Goal: Contribute content

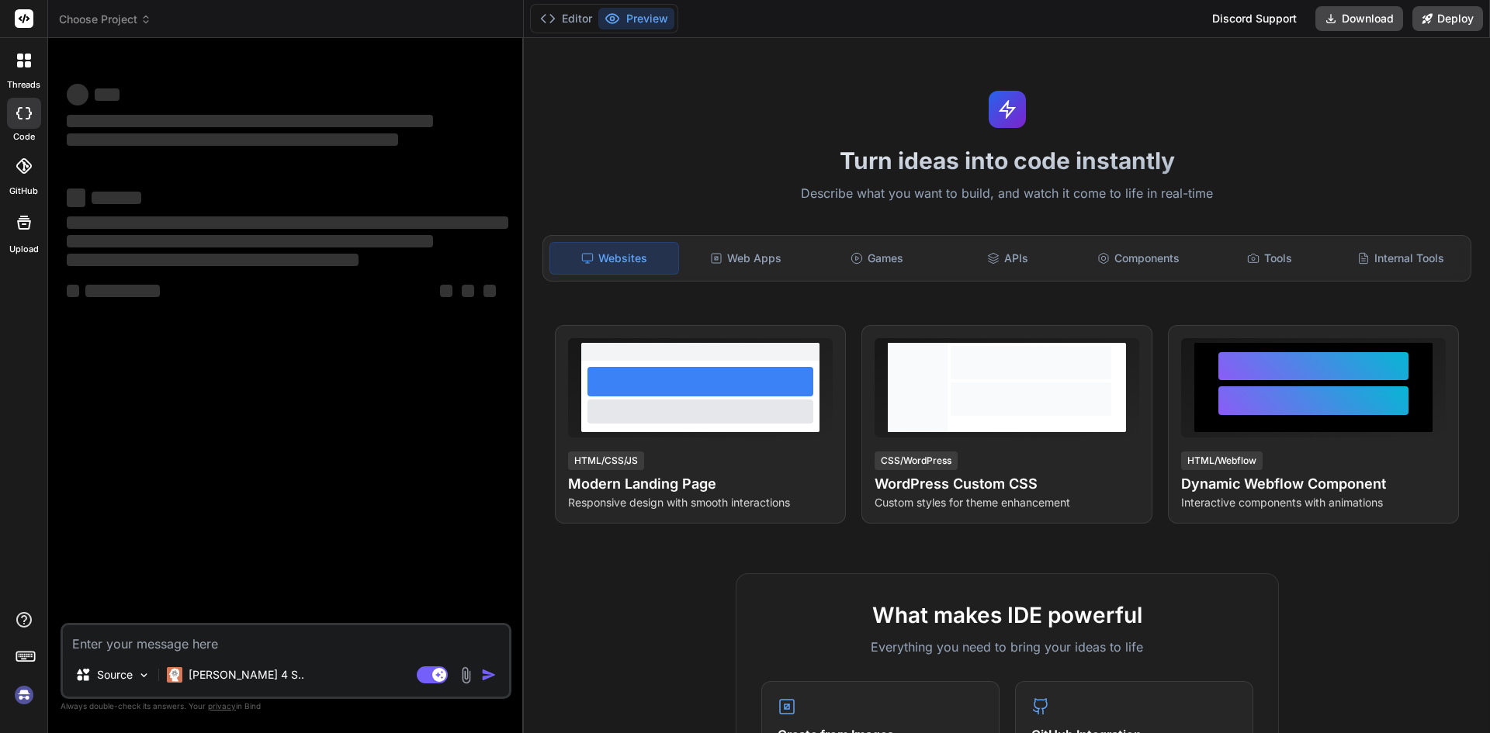
type textarea "x"
click at [308, 621] on div "‌ ‌ ‌ ‌ ‌ ‌ ‌ ‌ ‌ ‌ ‌ ‌ ‌ ‌" at bounding box center [288, 336] width 448 height 573
click at [292, 635] on textarea at bounding box center [286, 639] width 446 height 28
paste textarea "• Working on to create service and interface for update order status. o Status …"
type textarea "• Working on to create service and interface for update order status. o Status …"
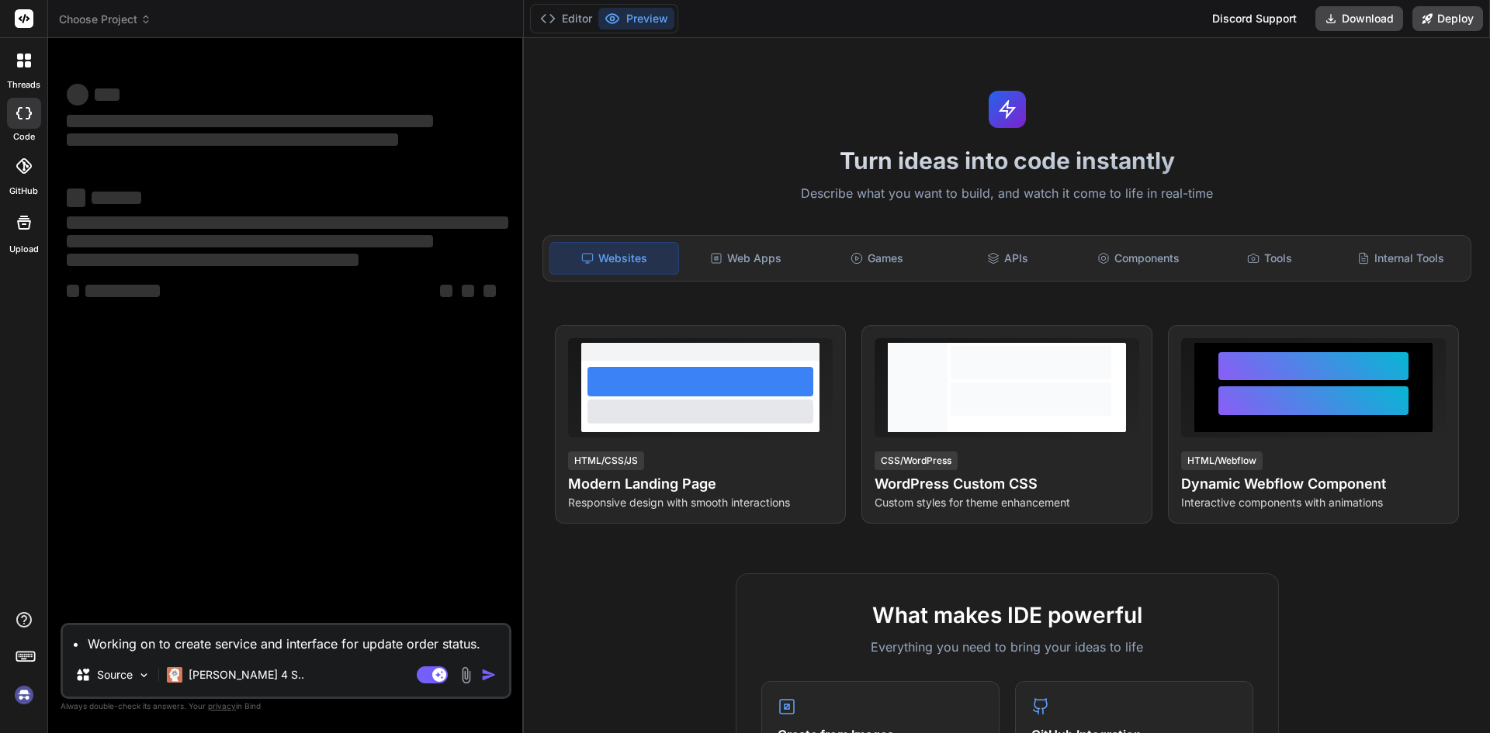
scroll to position [2, 0]
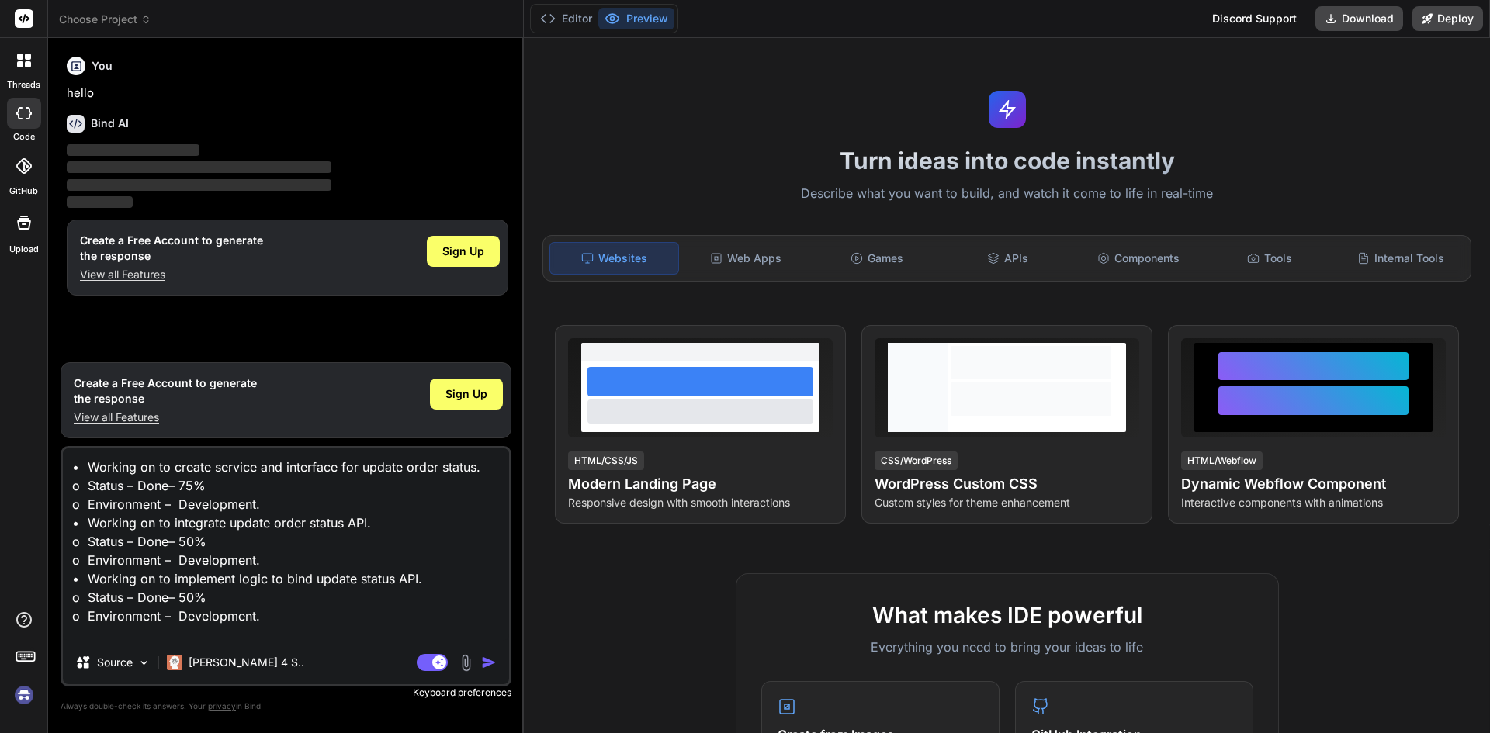
type textarea "x"
type textarea "• Working on to create service and interface for update order status. o Status …"
type textarea "x"
type textarea "• Working on to create service and interface for update order status. o Status …"
type textarea "x"
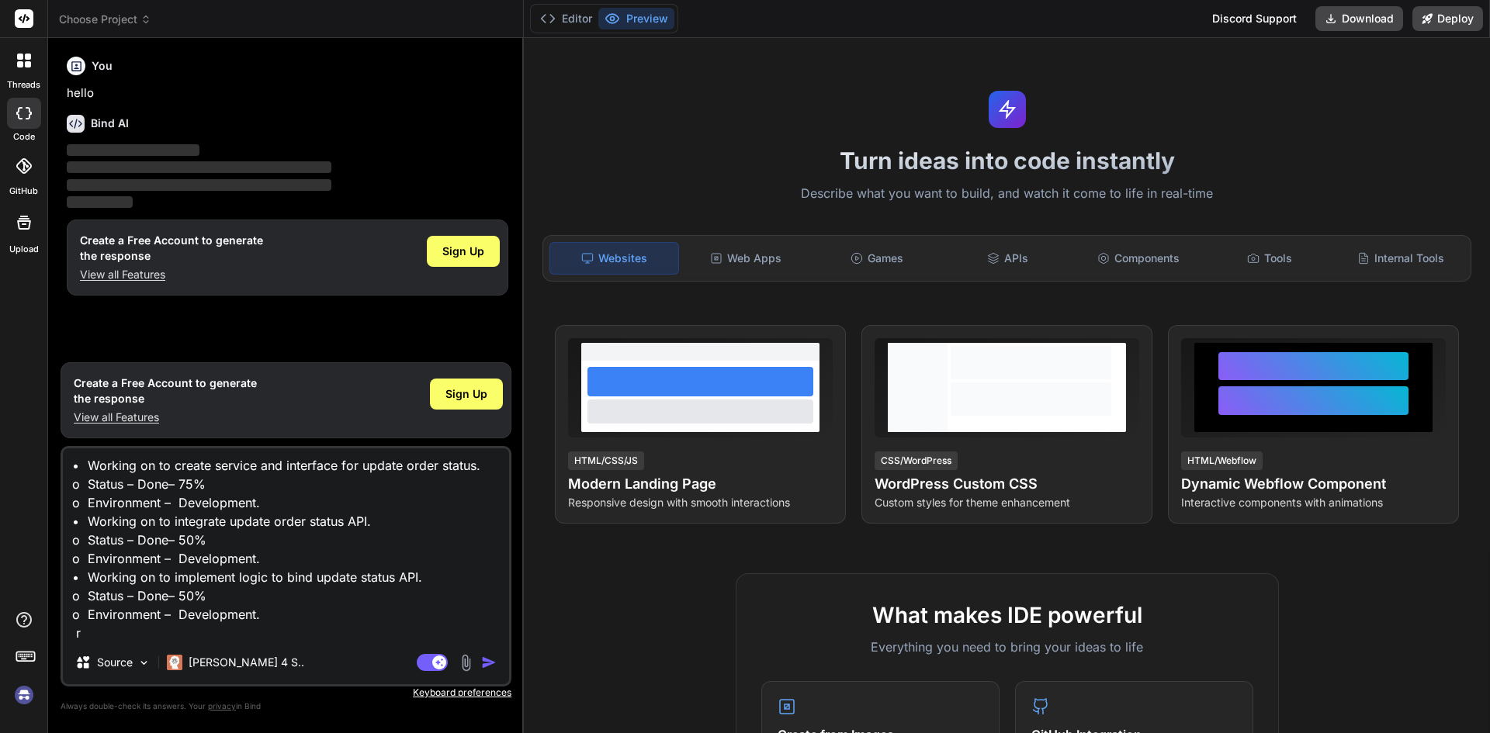
type textarea "• Working on to create service and interface for update order status. o Status …"
type textarea "x"
type textarea "• Working on to create service and interface for update order status. o Status …"
type textarea "x"
type textarea "• Working on to create service and interface for update order status. o Status …"
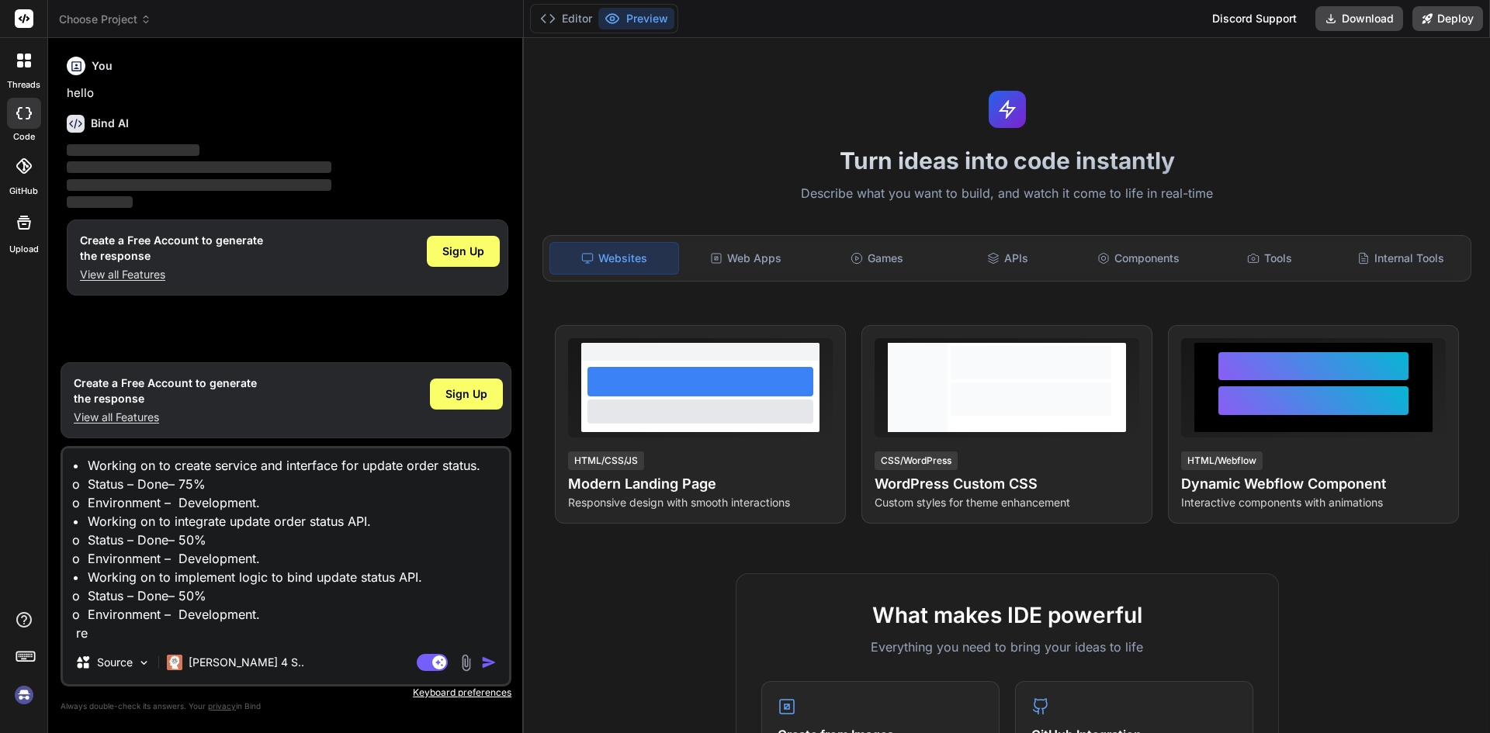
type textarea "x"
type textarea "• Working on to create service and interface for update order status. o Status …"
type textarea "x"
type textarea "• Working on to create service and interface for update order status. o Status …"
type textarea "x"
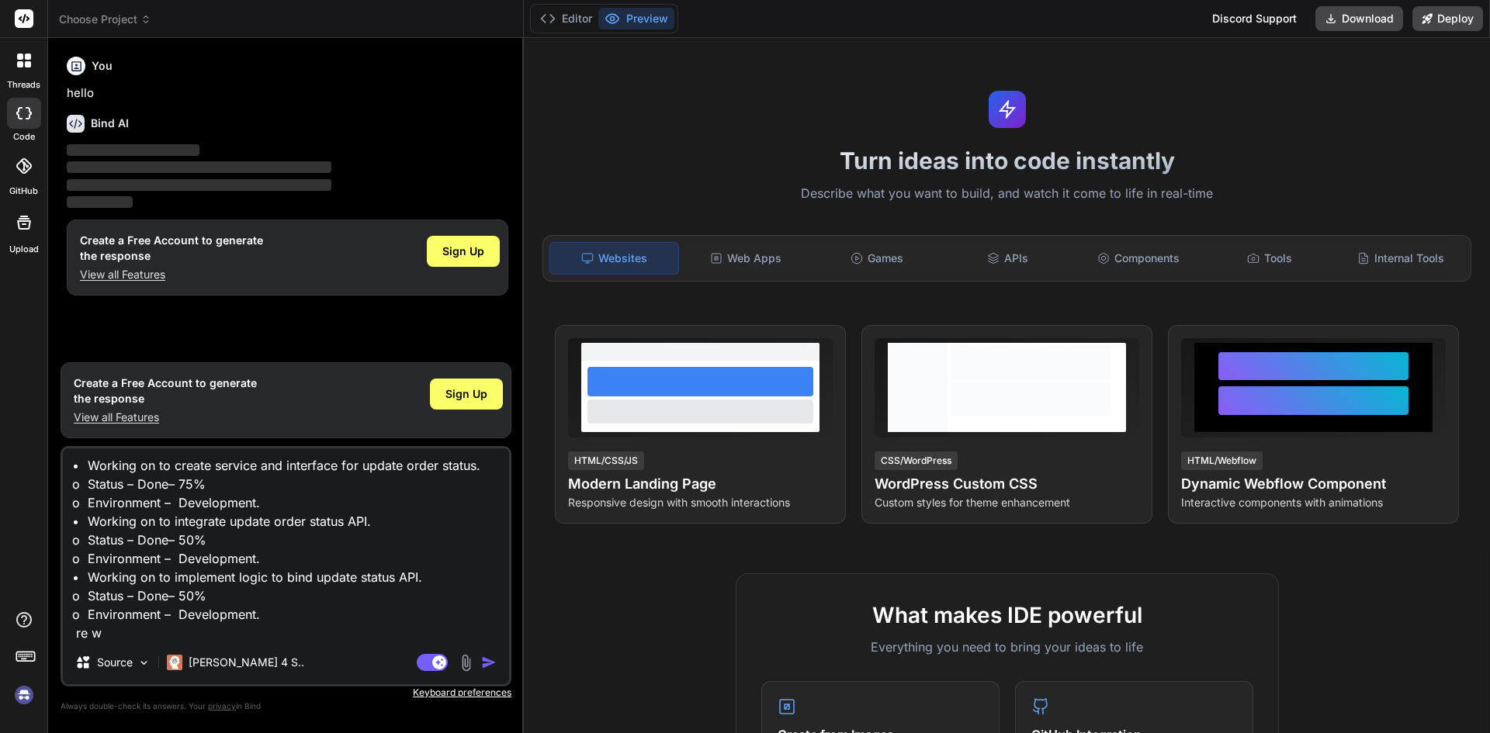
type textarea "• Working on to create service and interface for update order status. o Status …"
type textarea "x"
type textarea "• Working on to create service and interface for update order status. o Status …"
type textarea "x"
type textarea "• Working on to create service and interface for update order status. o Status …"
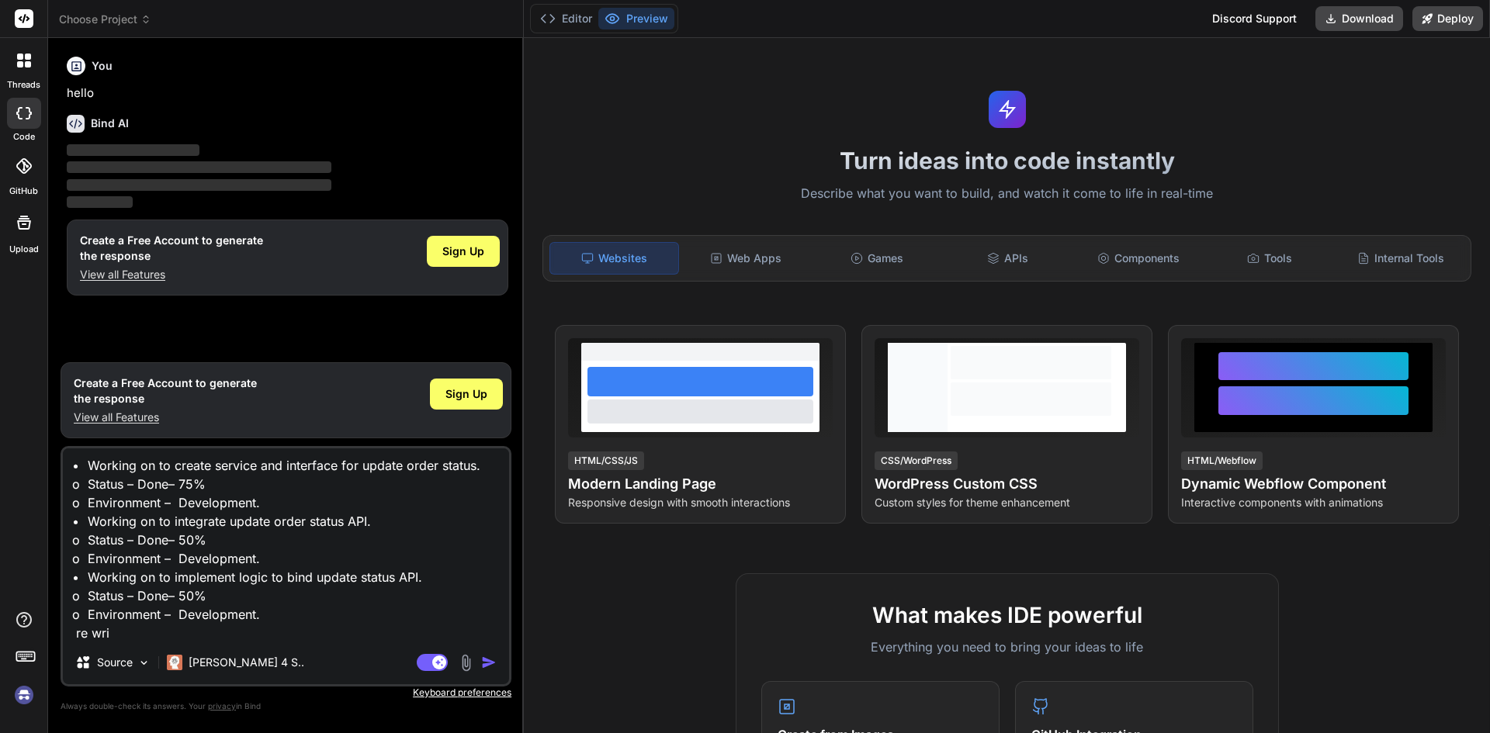
type textarea "x"
type textarea "• Working on to create service and interface for update order status. o Status …"
type textarea "x"
type textarea "• Working on to create service and interface for update order status. o Status …"
type textarea "x"
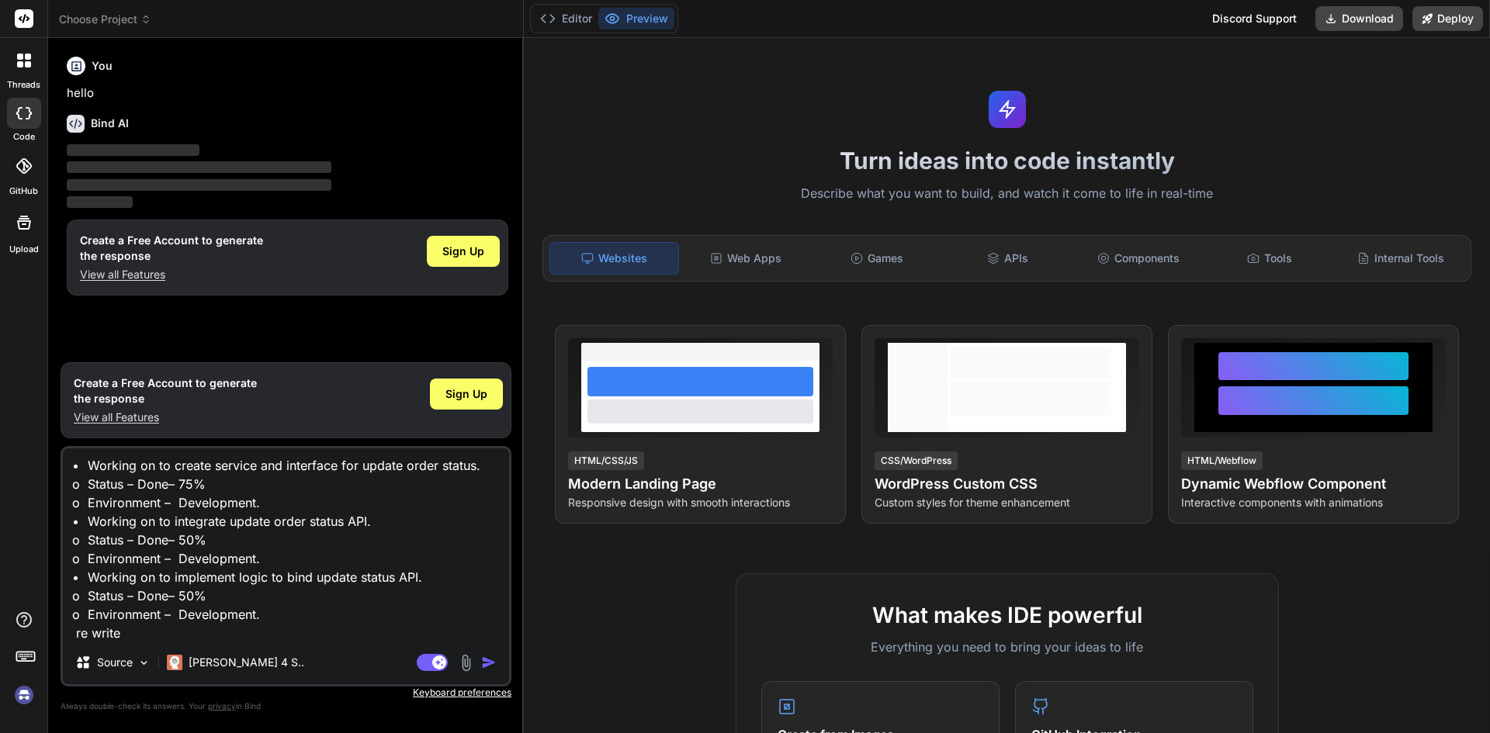
type textarea "• Working on to create service and interface for update order status. o Status …"
type textarea "x"
type textarea "• Working on to create service and interface for update order status. o Status …"
type textarea "x"
type textarea "• Working on to create service and interface for update order status. o Status …"
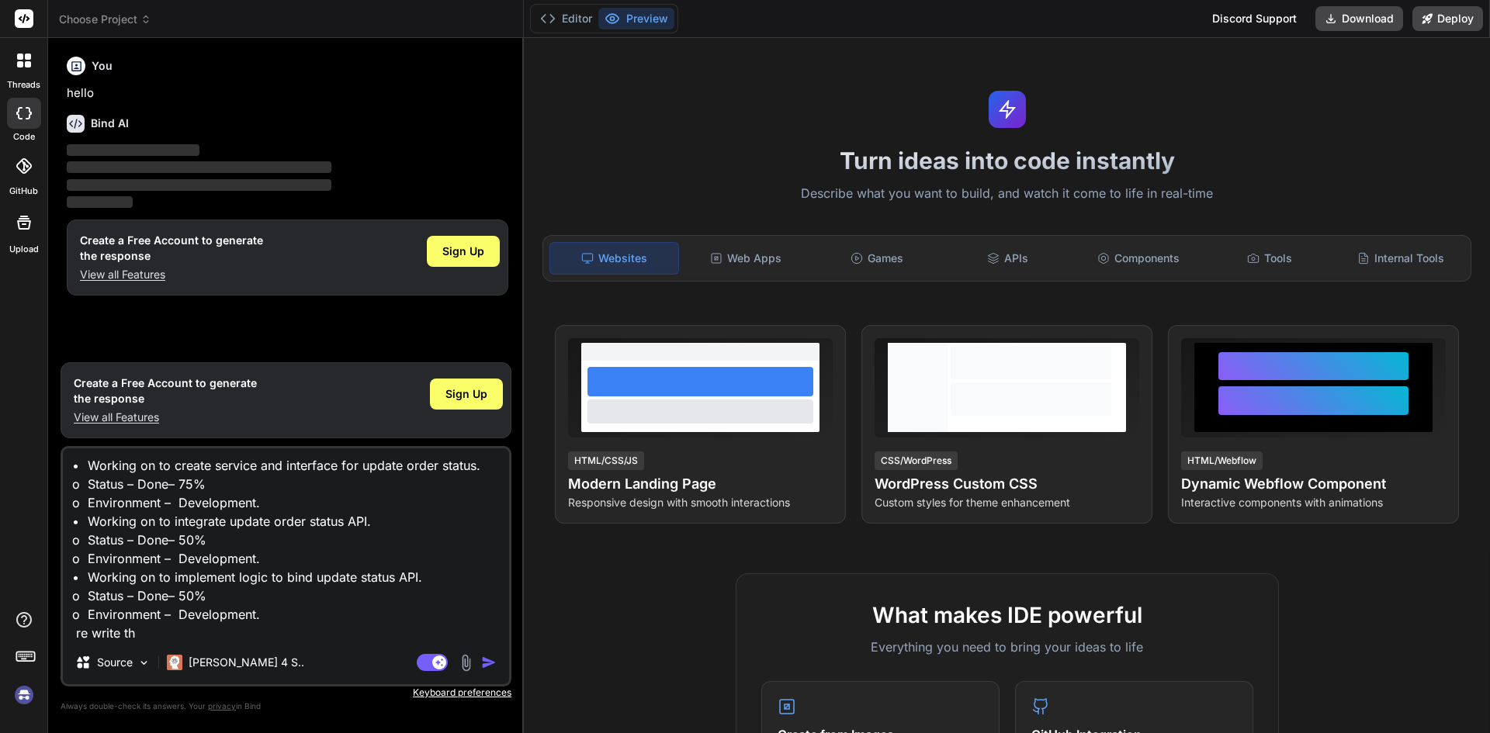
type textarea "x"
type textarea "• Working on to create service and interface for update order status. o Status …"
type textarea "x"
type textarea "• Working on to create service and interface for update order status. o Status …"
type textarea "x"
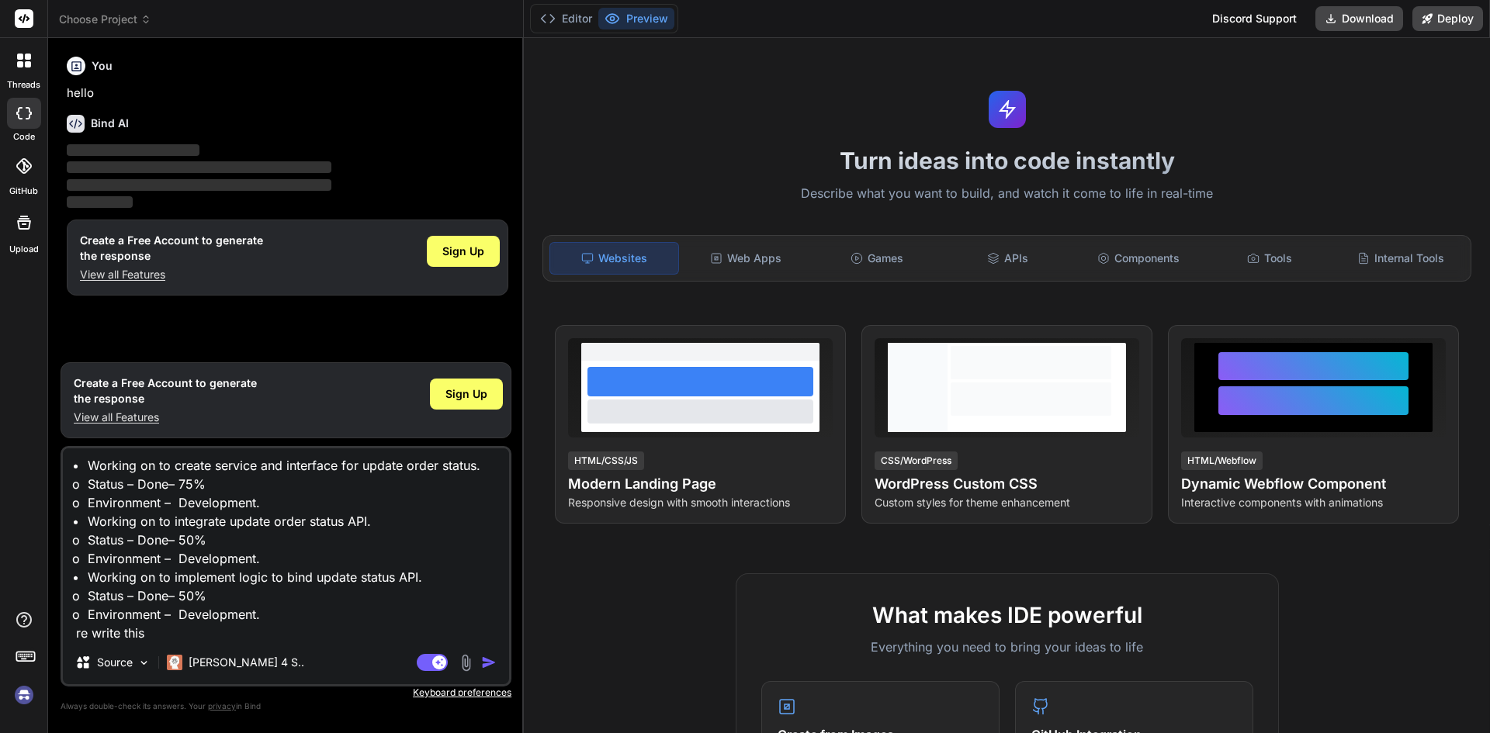
type textarea "• Working on to create service and interface for update order status. o Status …"
type textarea "x"
type textarea "• Working on to create service and interface for update order status. o Status …"
type textarea "x"
type textarea "• Working on to create service and interface for update order status. o Status …"
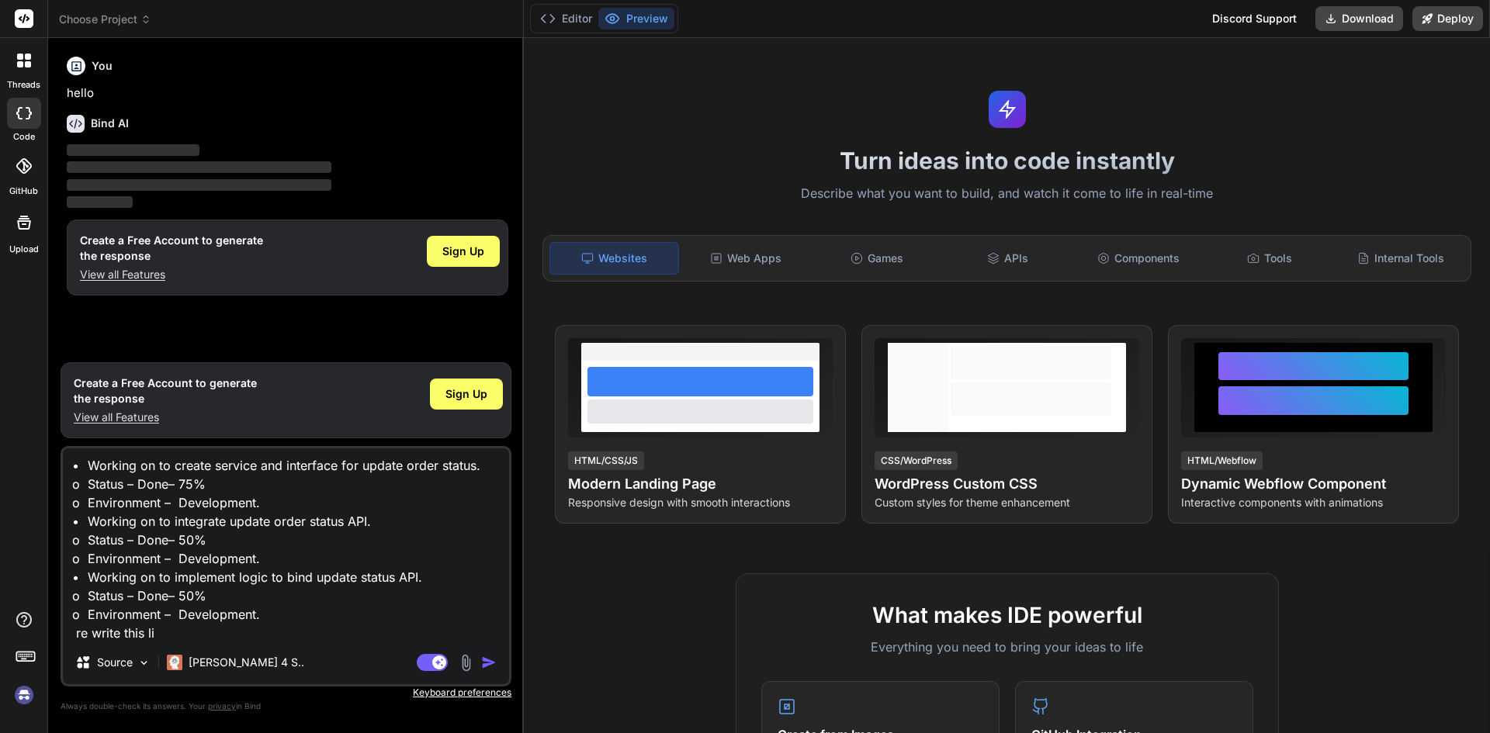
type textarea "x"
type textarea "• Working on to create service and interface for update order status. o Status …"
type textarea "x"
type textarea "• Working on to create service and interface for update order status. o Status …"
type textarea "x"
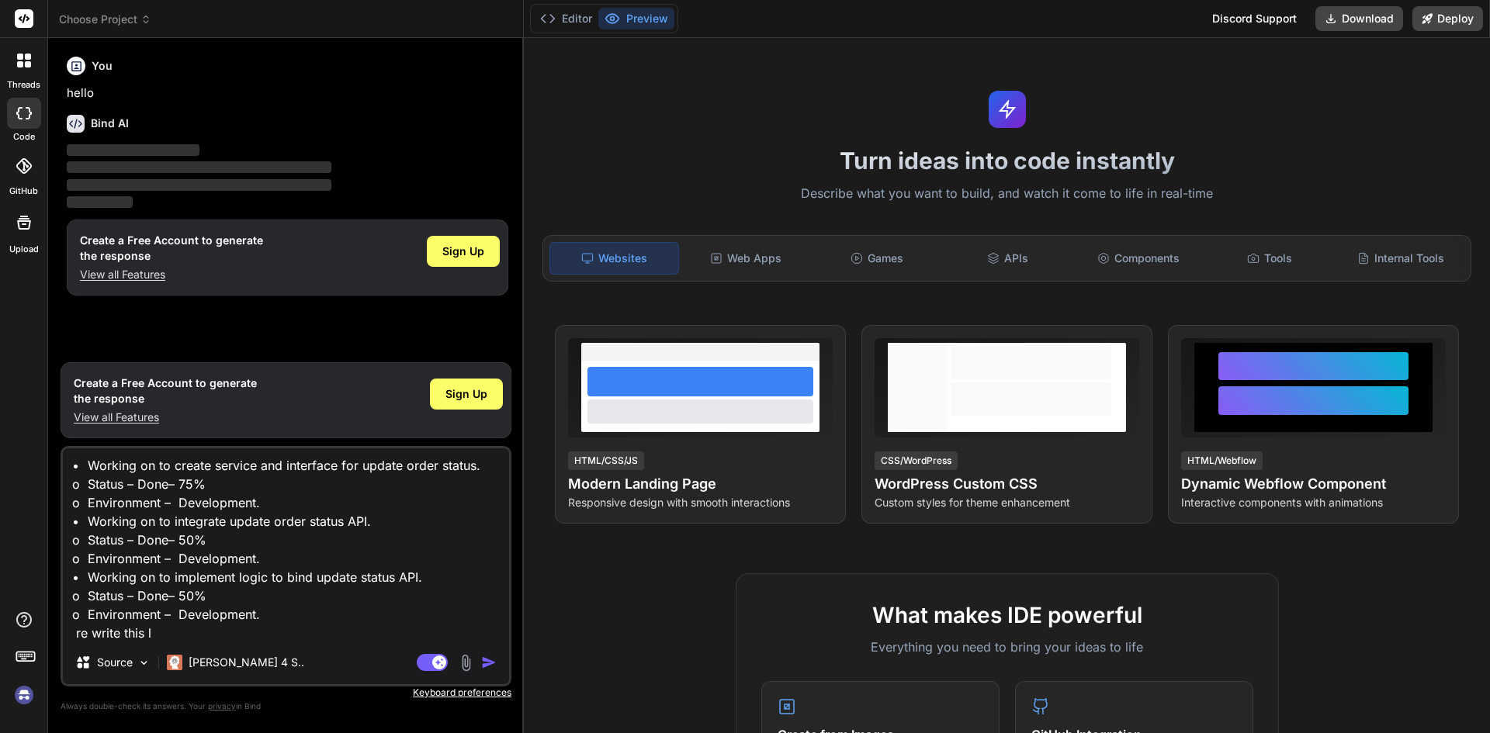
type textarea "• Working on to create service and interface for update order status. o Status …"
type textarea "x"
type textarea "• Working on to create service and interface for update order status. o Status …"
type textarea "x"
type textarea "• Working on to create service and interface for update order status. o Status …"
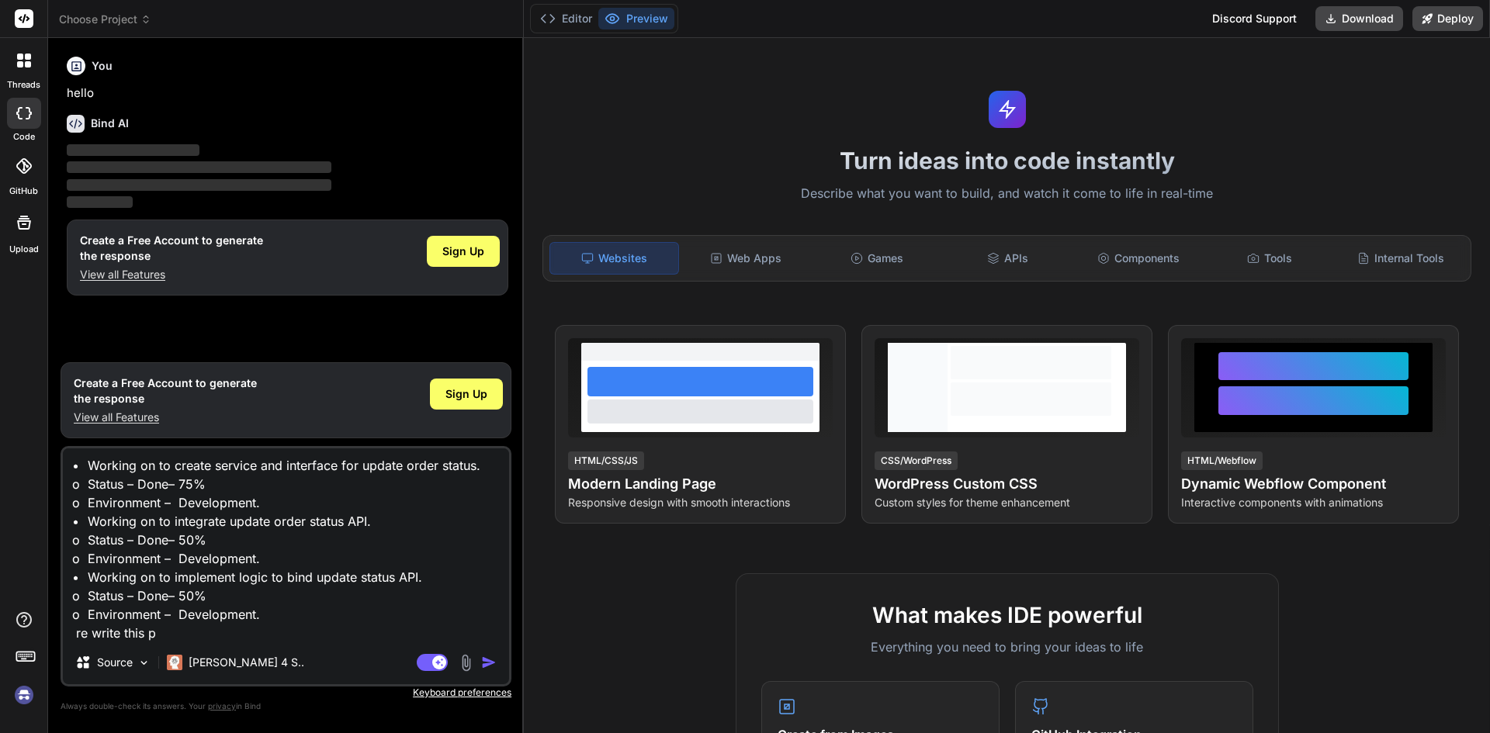
type textarea "x"
type textarea "• Working on to create service and interface for update order status. o Status …"
type textarea "x"
type textarea "• Working on to create service and interface for update order status. o Status …"
type textarea "x"
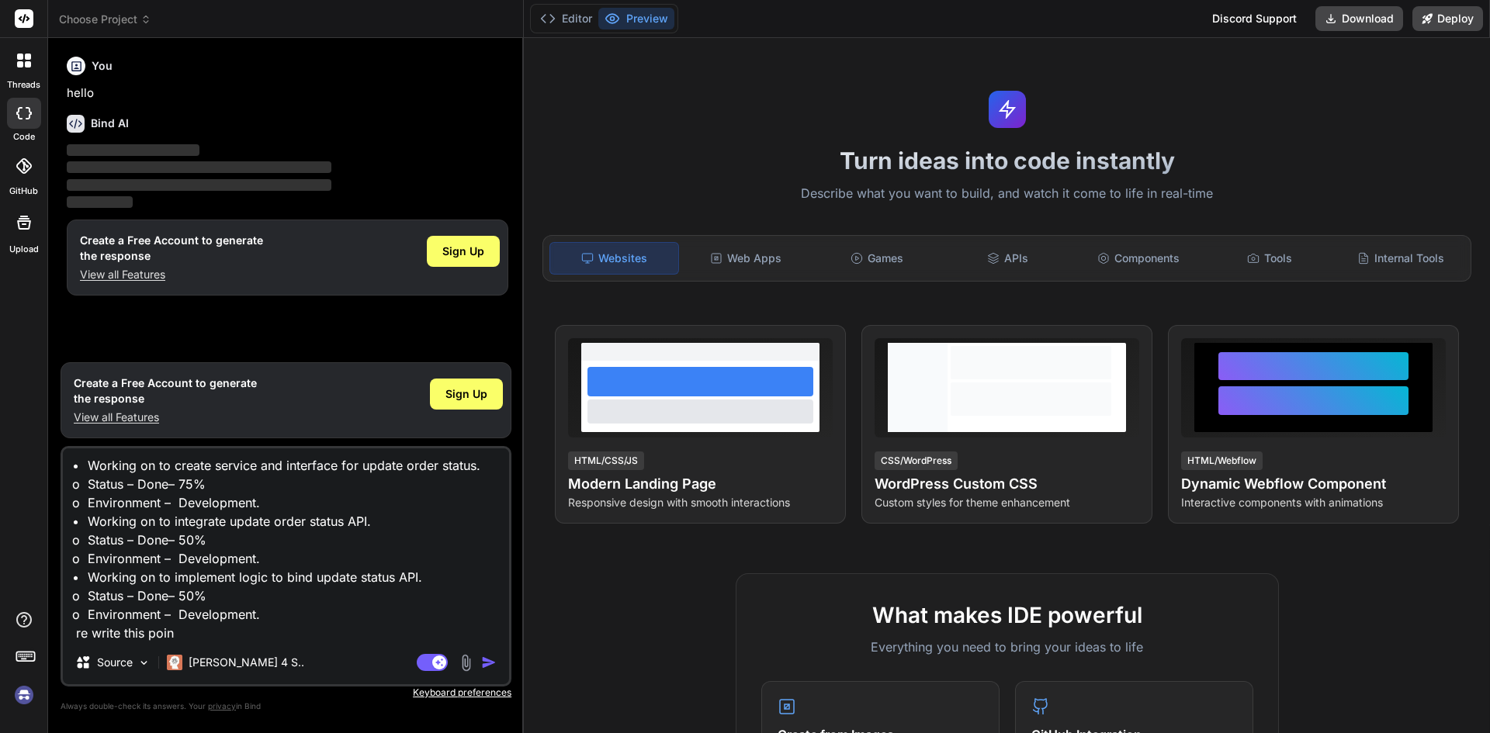
type textarea "• Working on to create service and interface for update order status. o Status …"
type textarea "x"
type textarea "• Working on to create service and interface for update order status. o Status …"
type textarea "x"
type textarea "• Working on to create service and interface for update order status. o Status …"
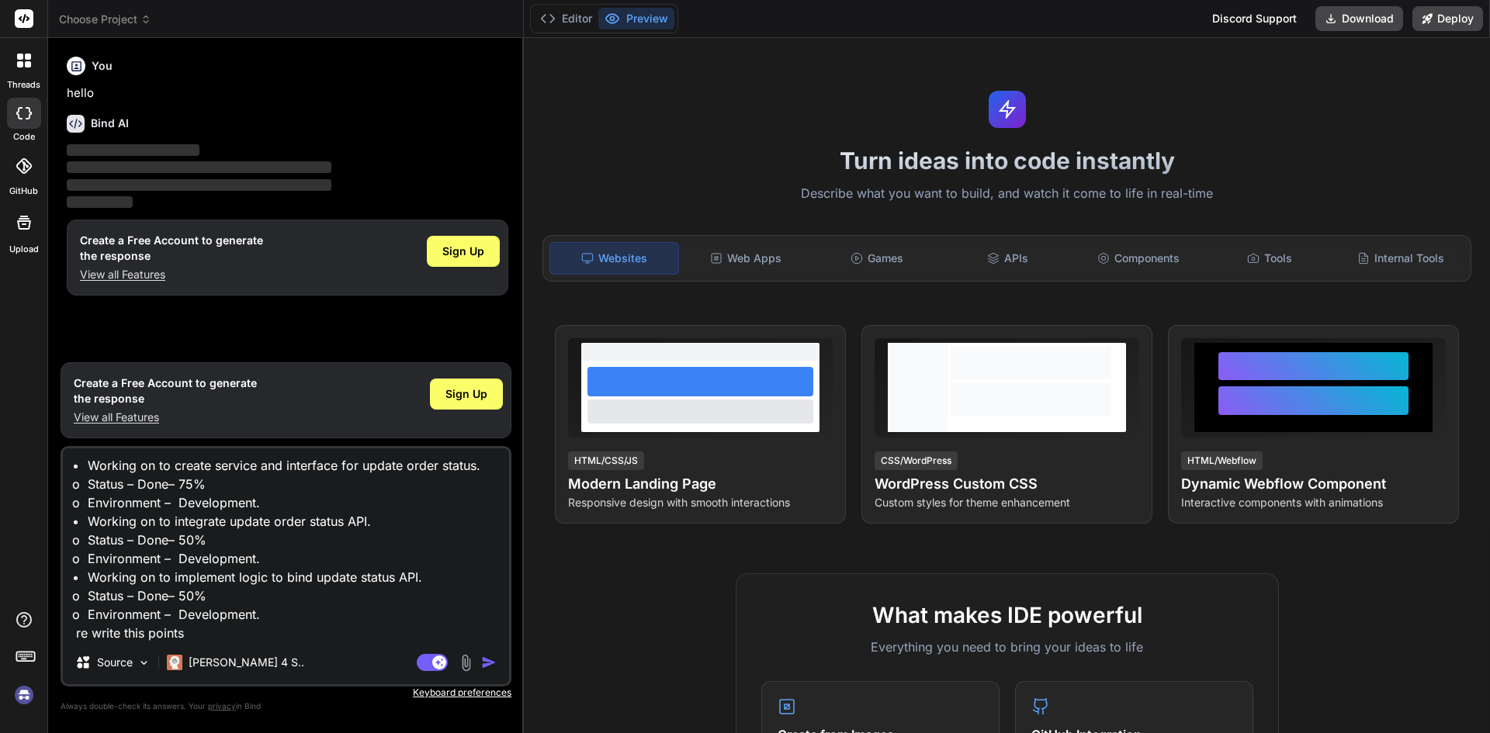
type textarea "x"
type textarea "• Working on to create service and interface for update order status. o Status …"
click at [490, 660] on img "button" at bounding box center [489, 663] width 16 height 16
click at [490, 659] on img "button" at bounding box center [489, 663] width 16 height 16
drag, startPoint x: 205, startPoint y: 625, endPoint x: 61, endPoint y: 439, distance: 235.1
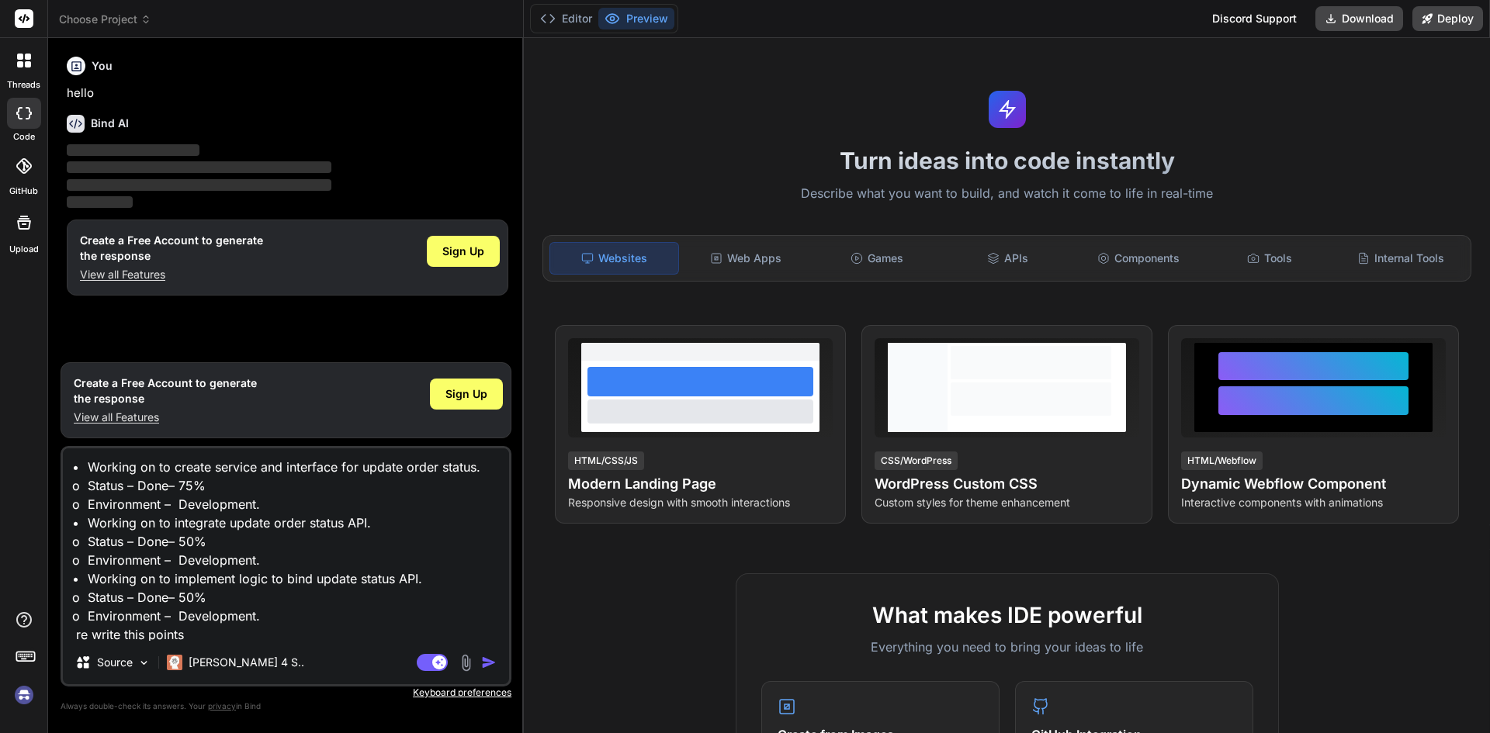
click at [61, 439] on div "You hello Bind AI ‌ ‌ ‌ ‌ Create a Free Account to generate the response View a…" at bounding box center [286, 391] width 451 height 682
